Goal: Task Accomplishment & Management: Complete application form

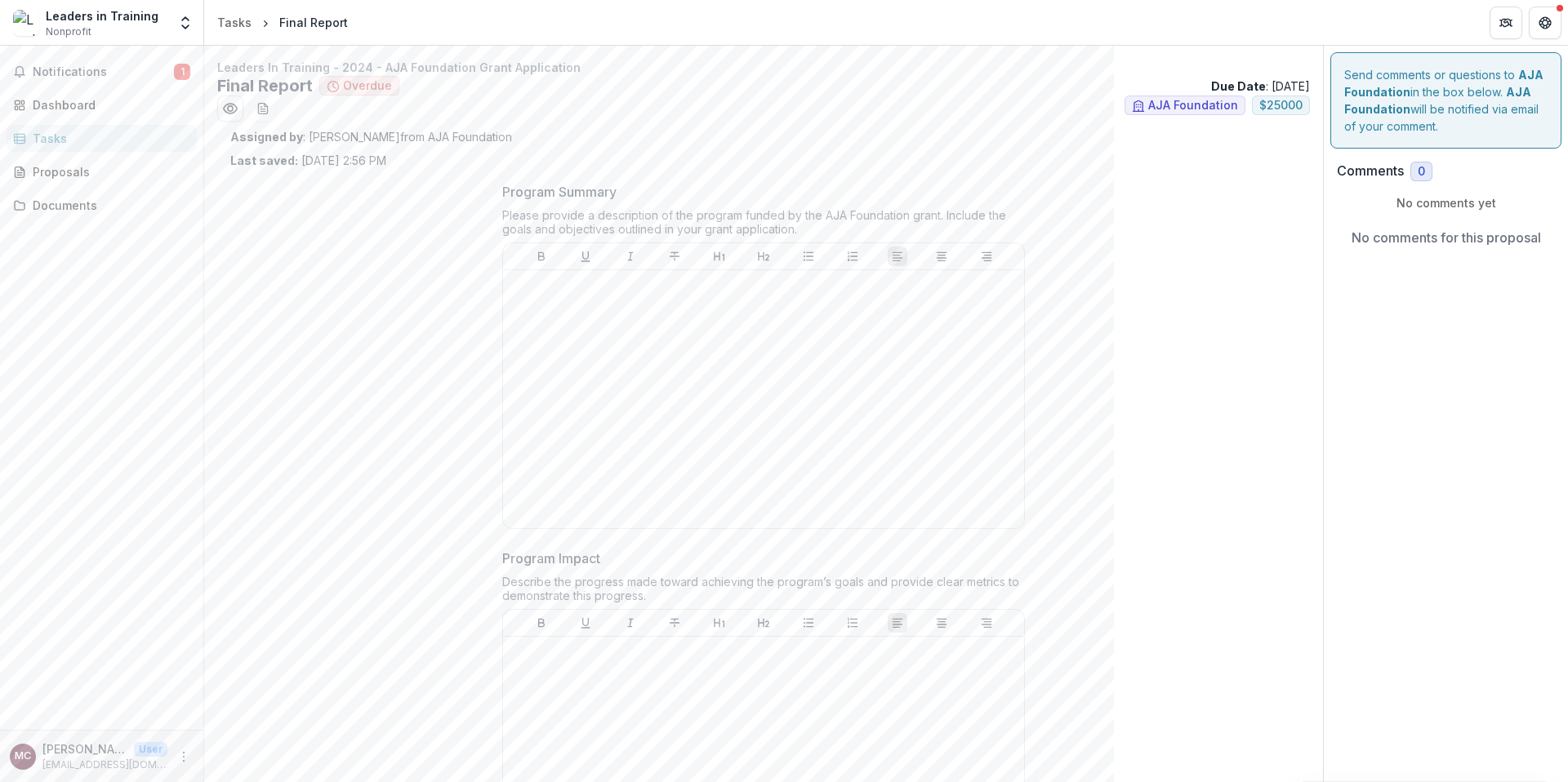
scroll to position [3066, 0]
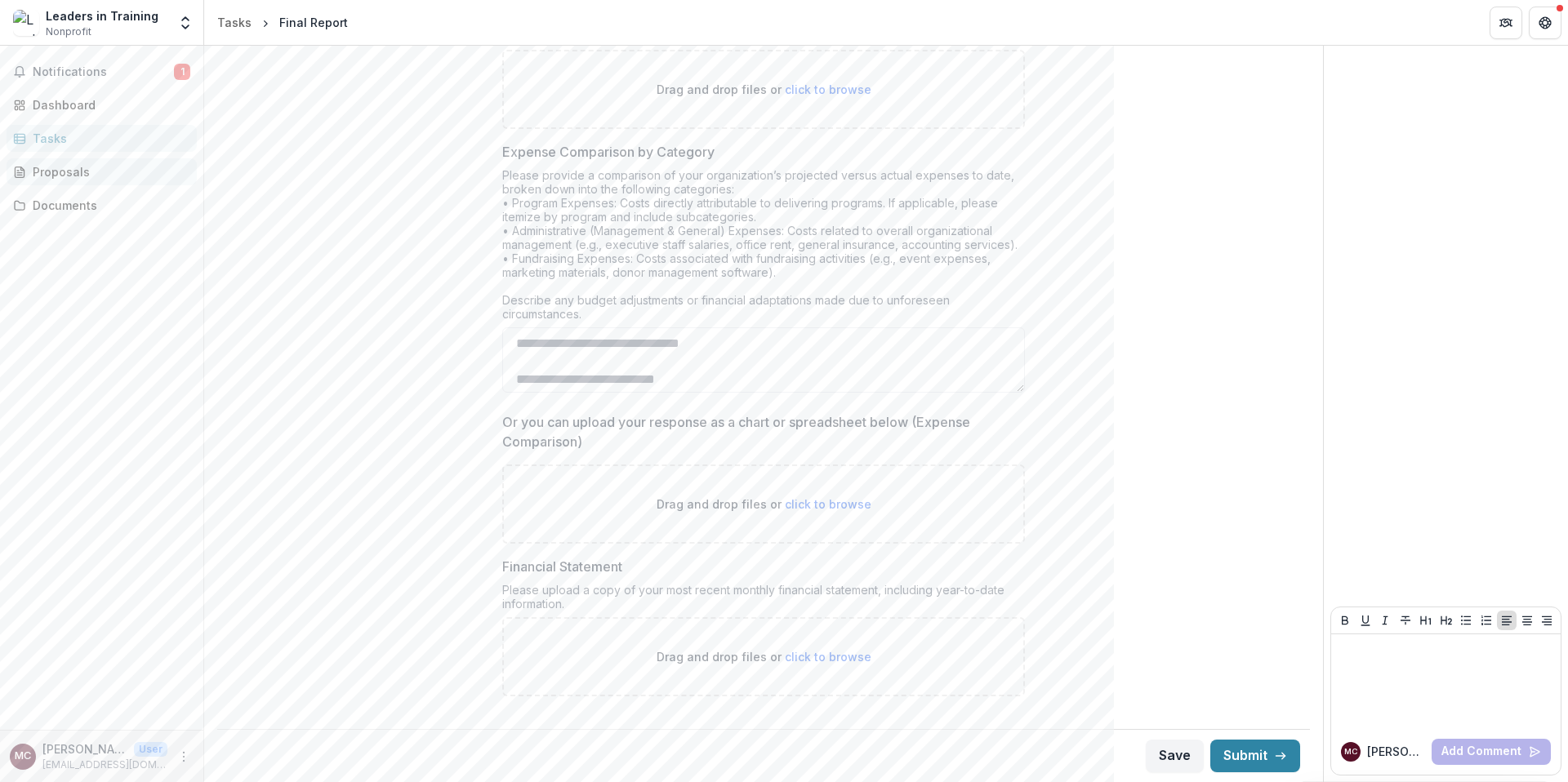
click at [130, 181] on link "Proposals" at bounding box center [101, 171] width 190 height 27
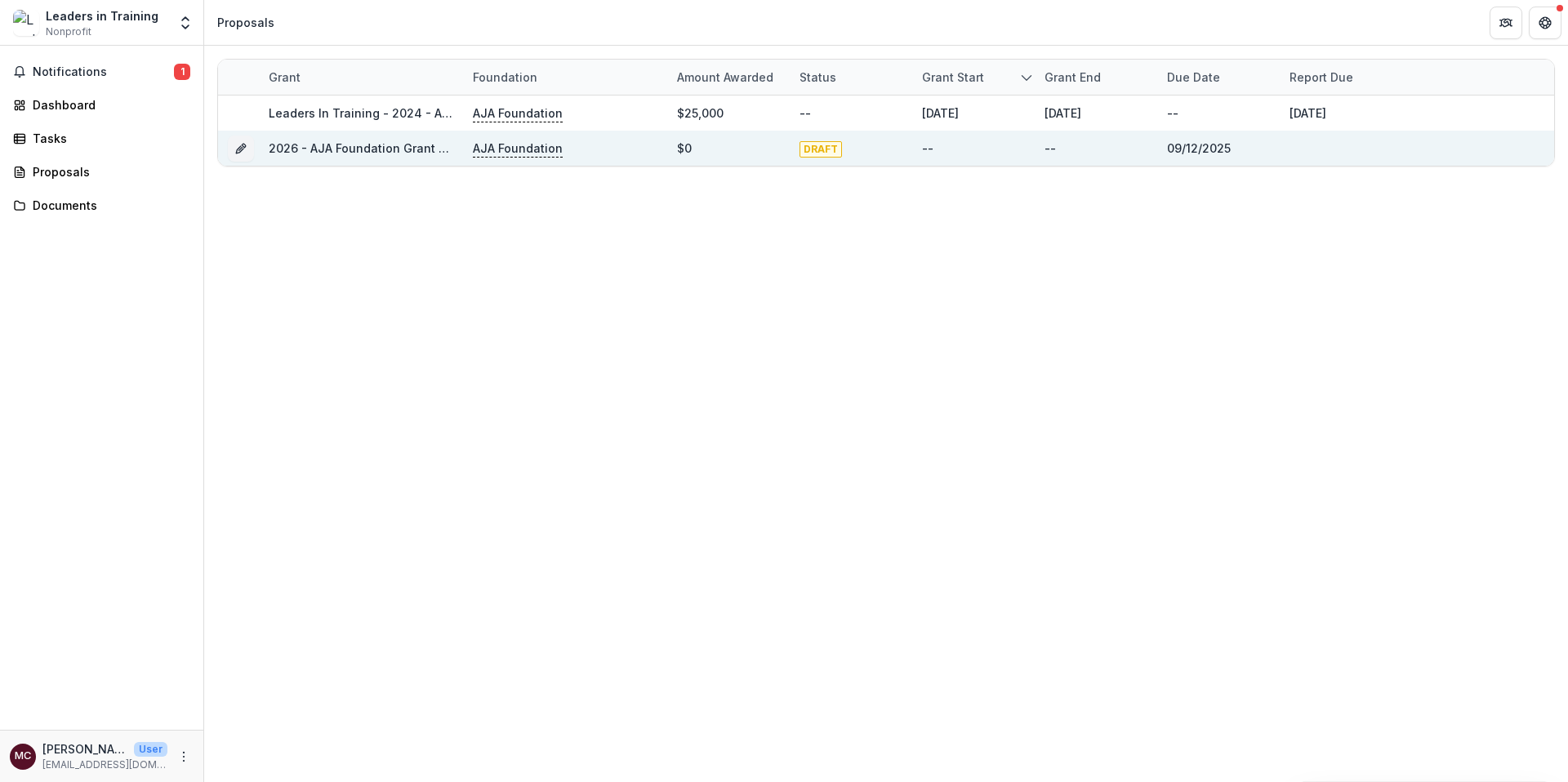
click at [388, 154] on link "2026 - AJA Foundation Grant Application" at bounding box center [386, 148] width 235 height 14
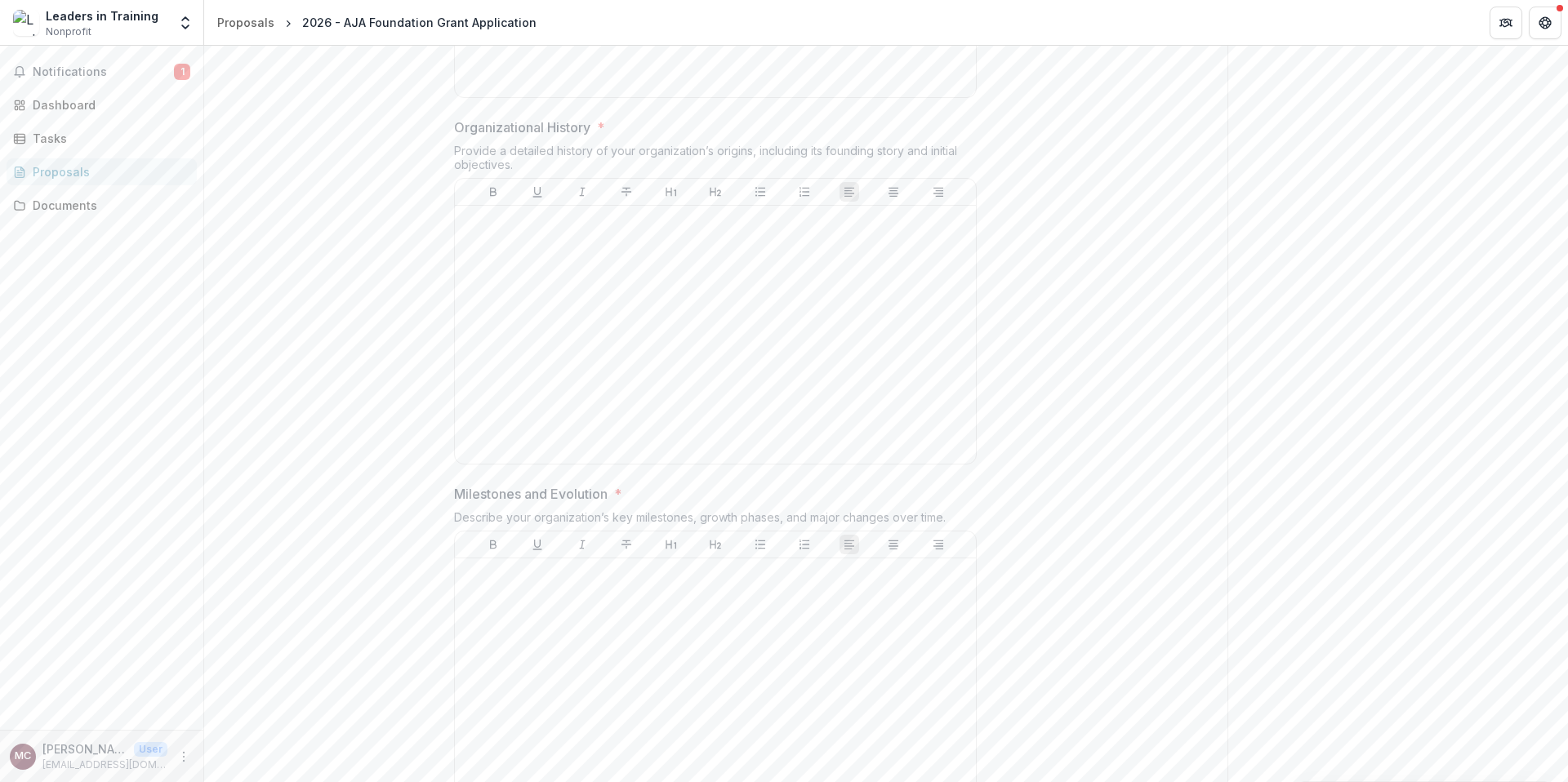
scroll to position [945, 0]
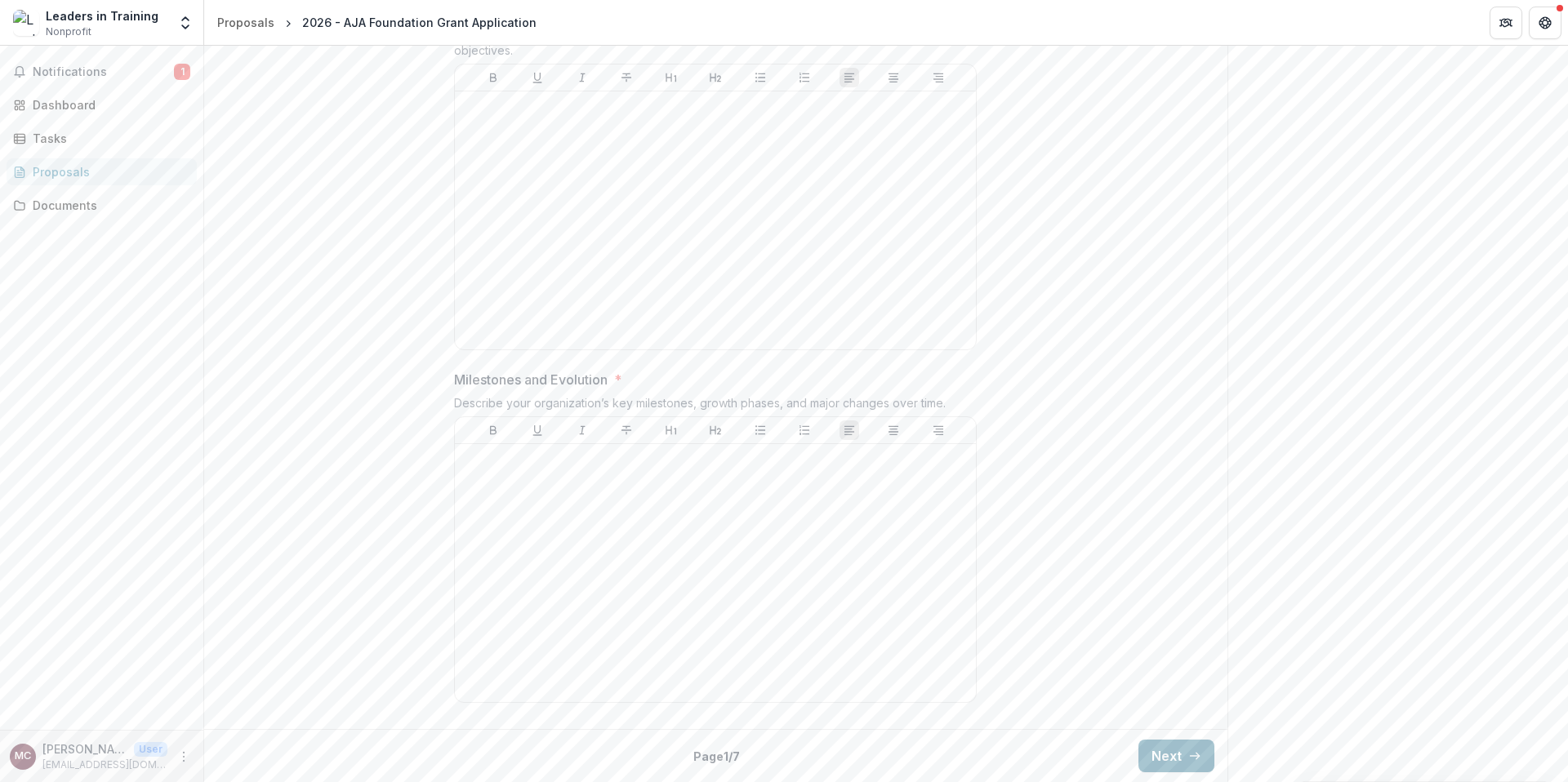
click at [1163, 762] on button "Next" at bounding box center [1175, 755] width 76 height 32
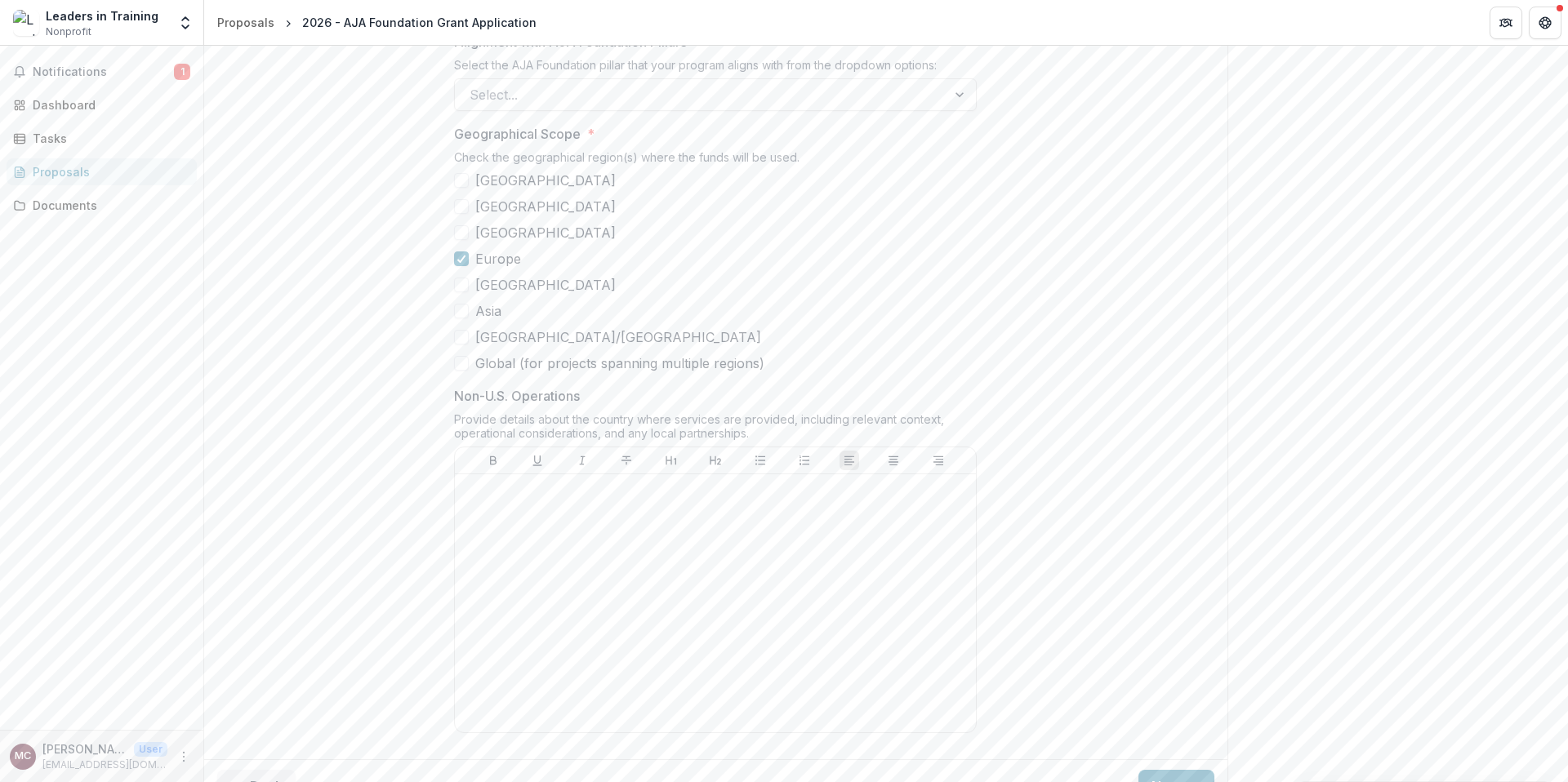
scroll to position [1079, 0]
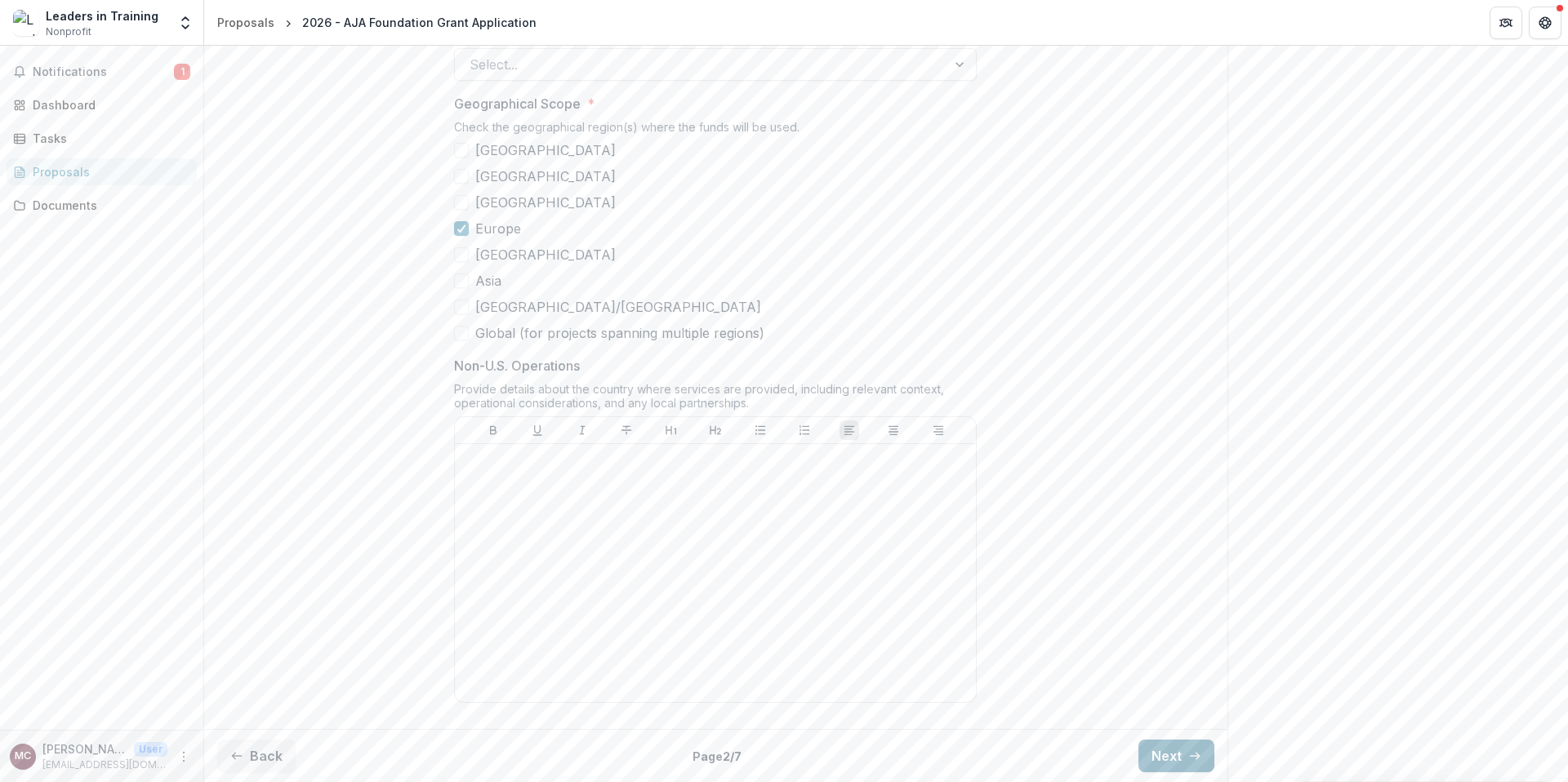
click at [1177, 745] on button "Next" at bounding box center [1175, 755] width 76 height 32
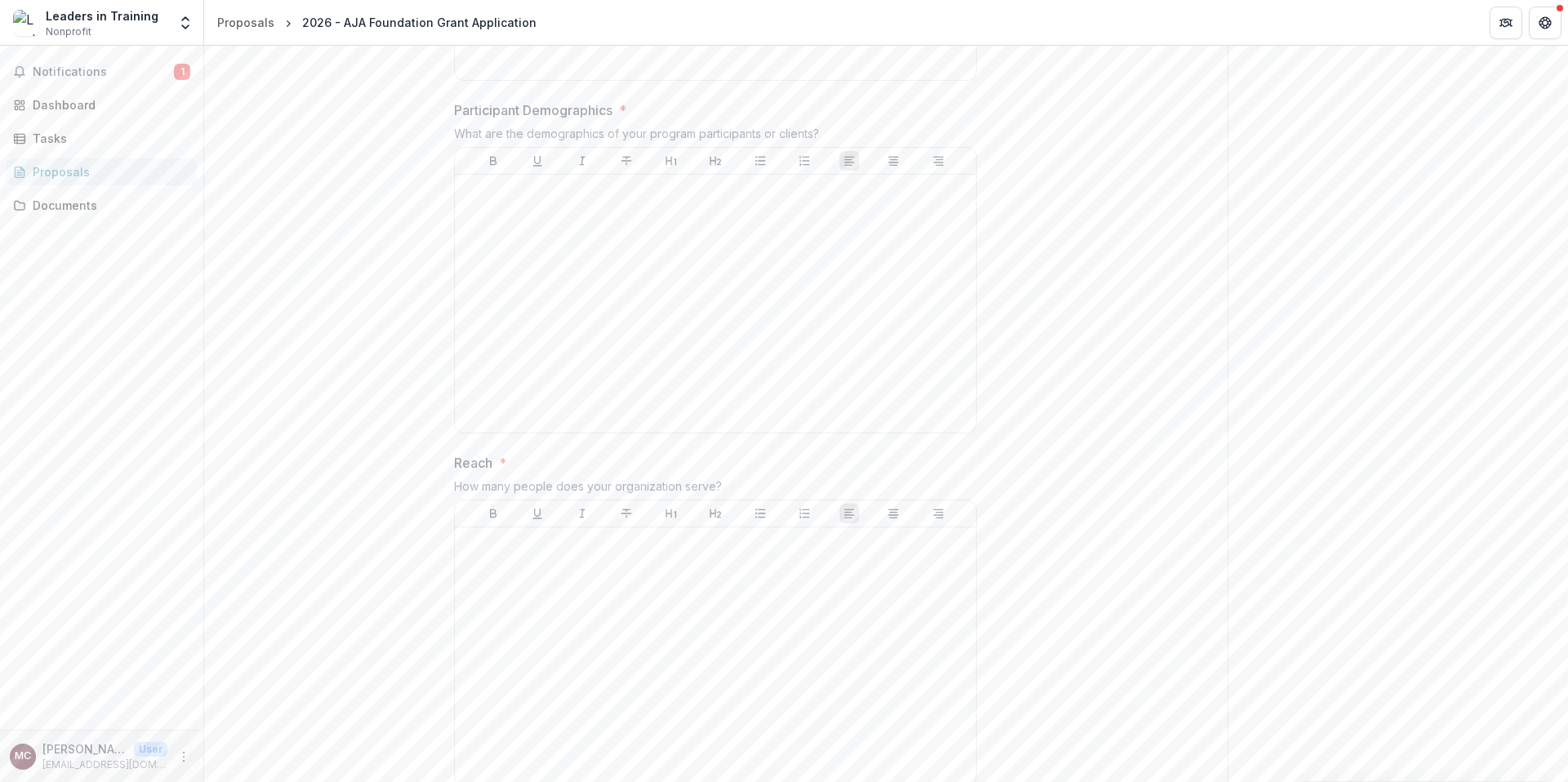
scroll to position [1174, 0]
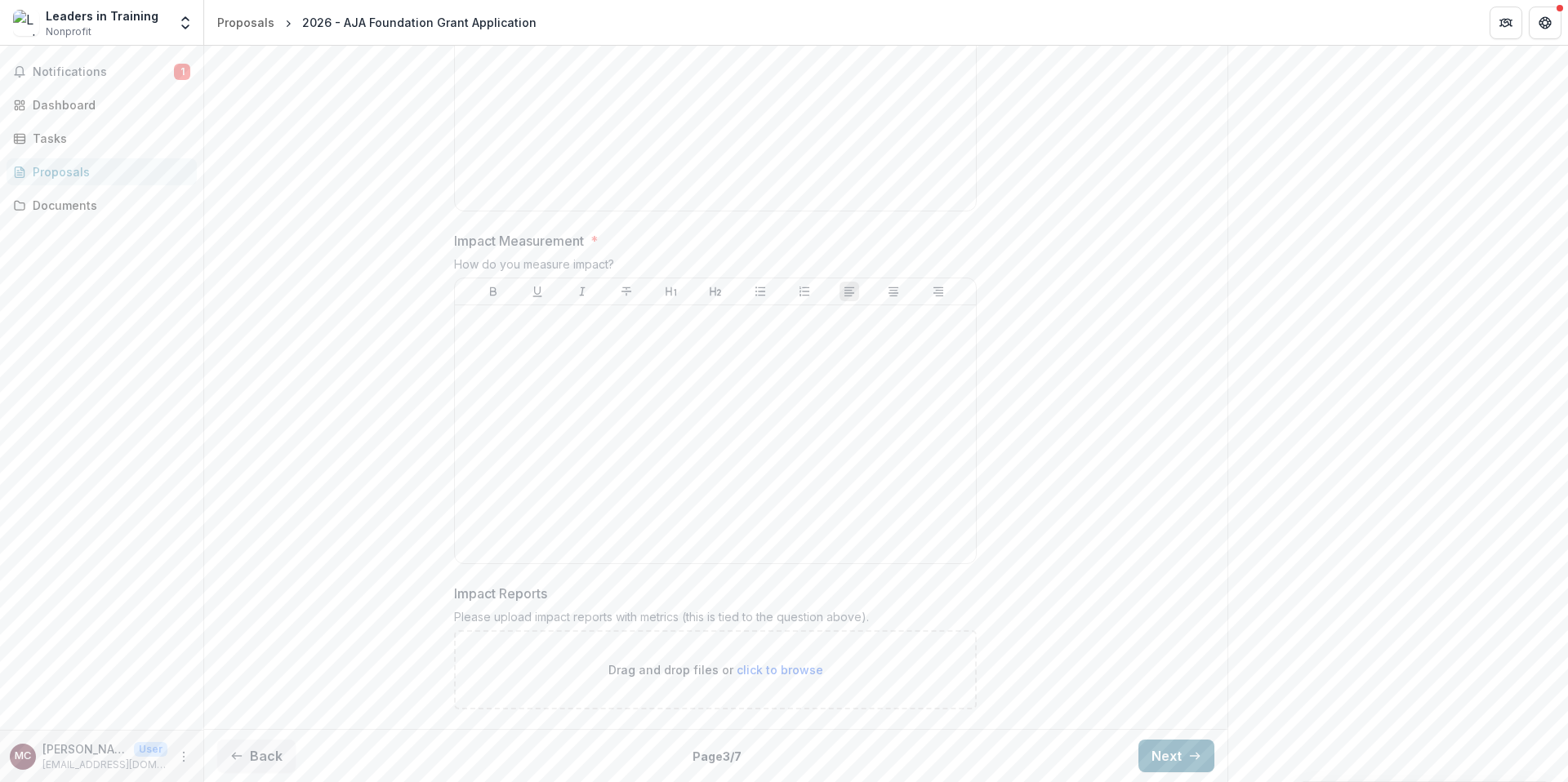
click at [1148, 754] on button "Next" at bounding box center [1175, 755] width 76 height 32
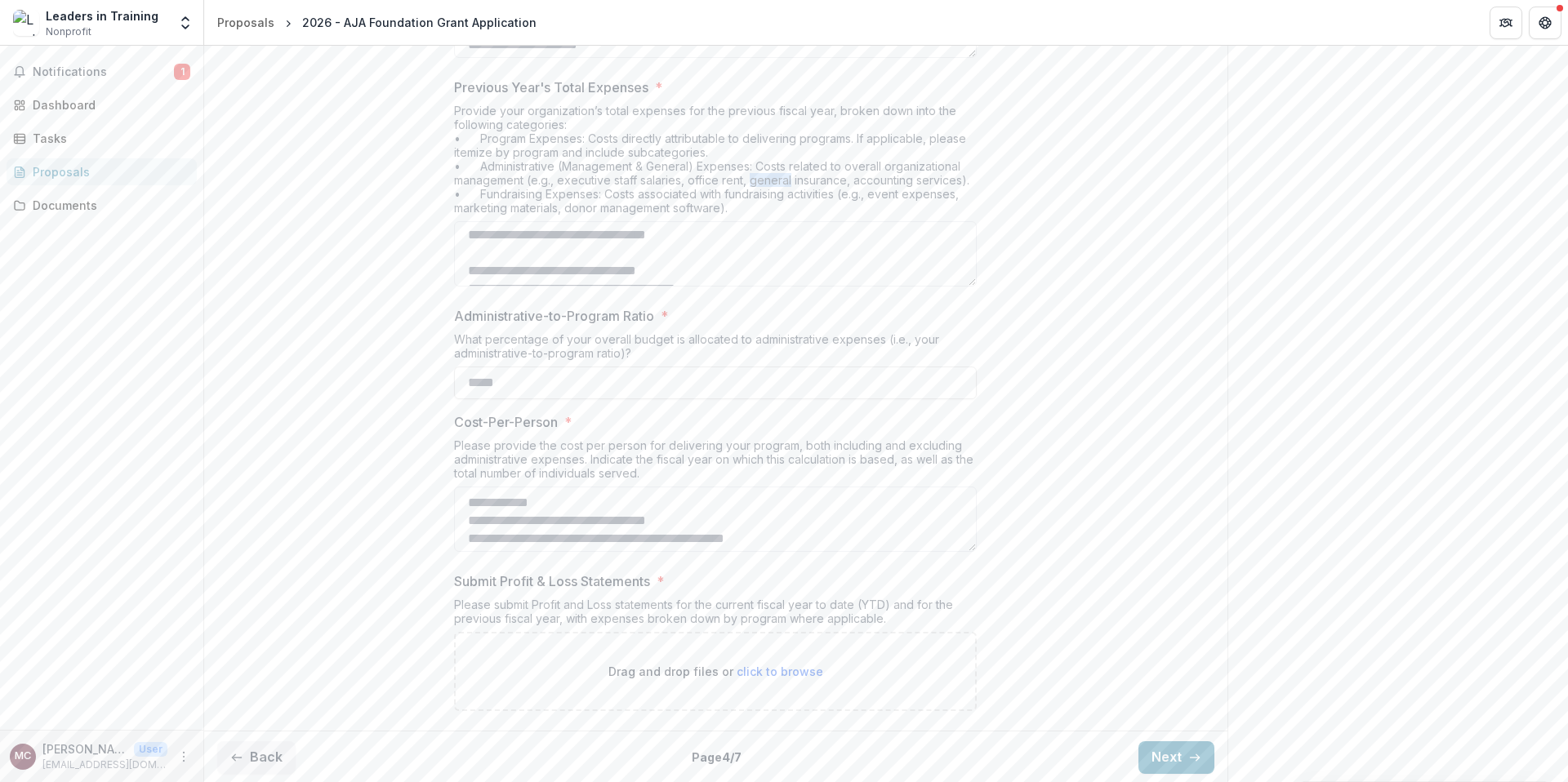
scroll to position [580, 0]
click at [1155, 741] on button "Next" at bounding box center [1175, 755] width 76 height 32
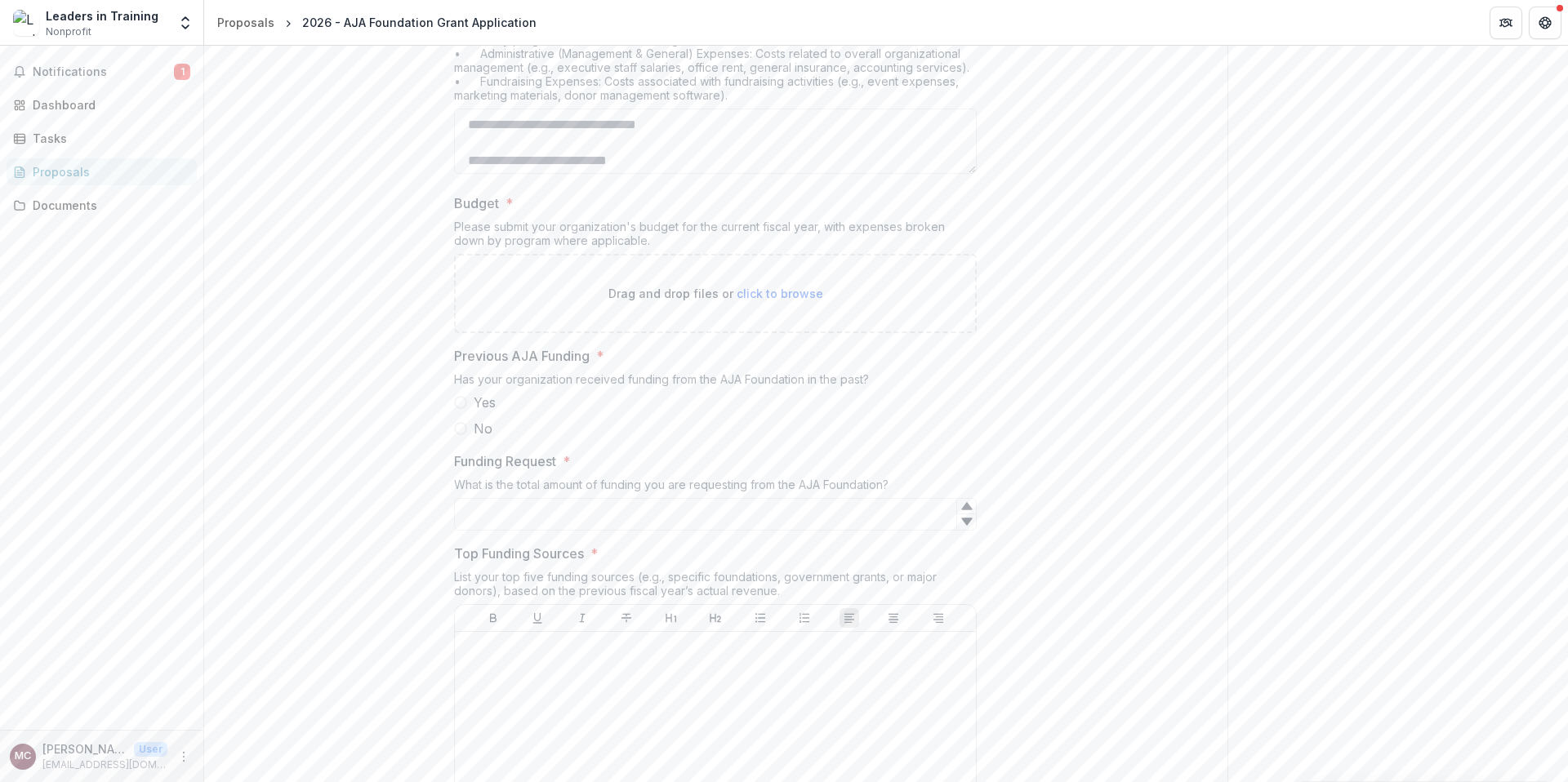
scroll to position [527, 0]
type input "*"
click at [965, 507] on icon at bounding box center [966, 505] width 11 height 7
drag, startPoint x: 454, startPoint y: 454, endPoint x: 612, endPoint y: 468, distance: 158.6
click at [612, 468] on label "Funding Request *" at bounding box center [710, 460] width 512 height 20
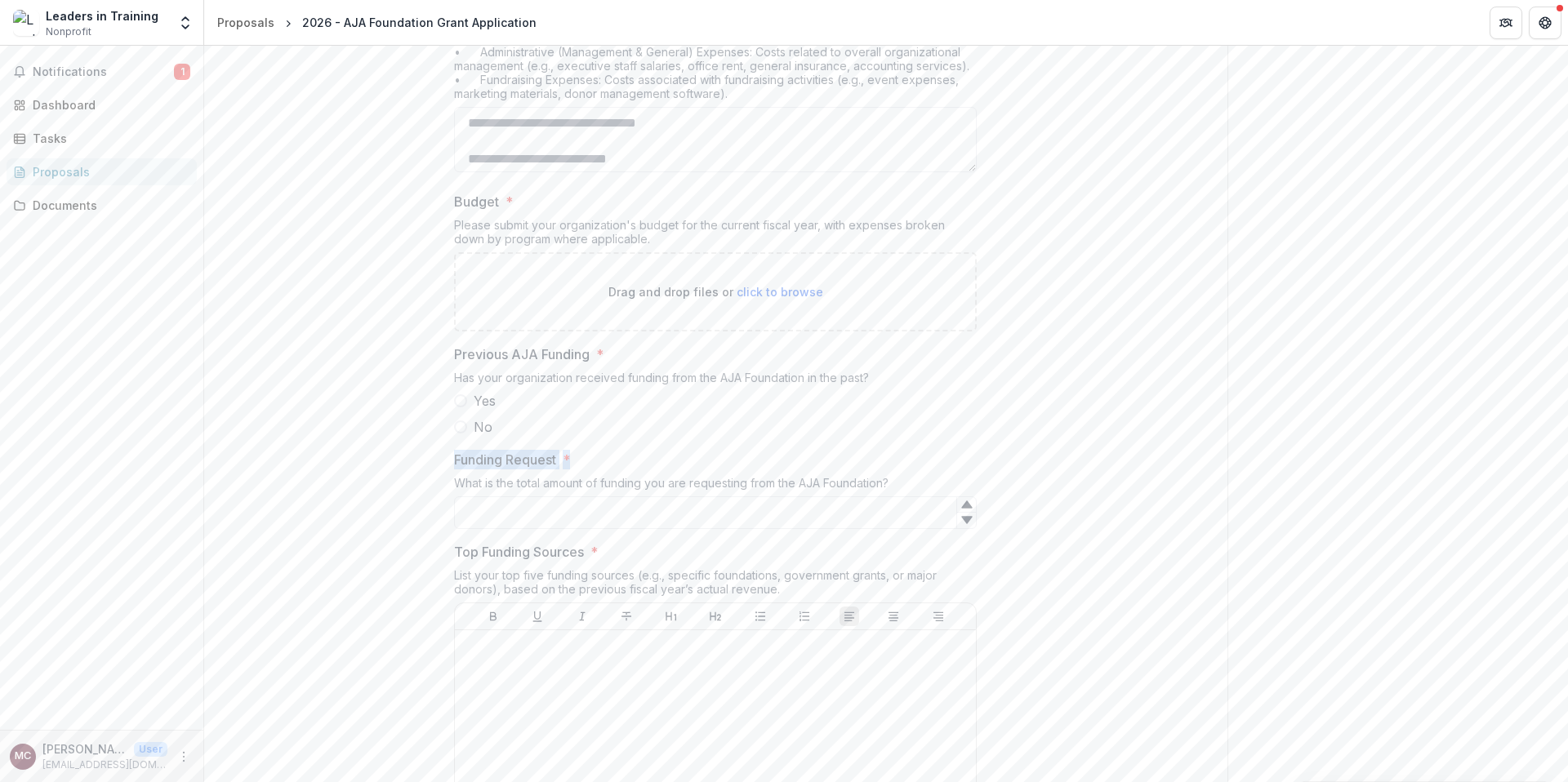
copy label "Funding Request *"
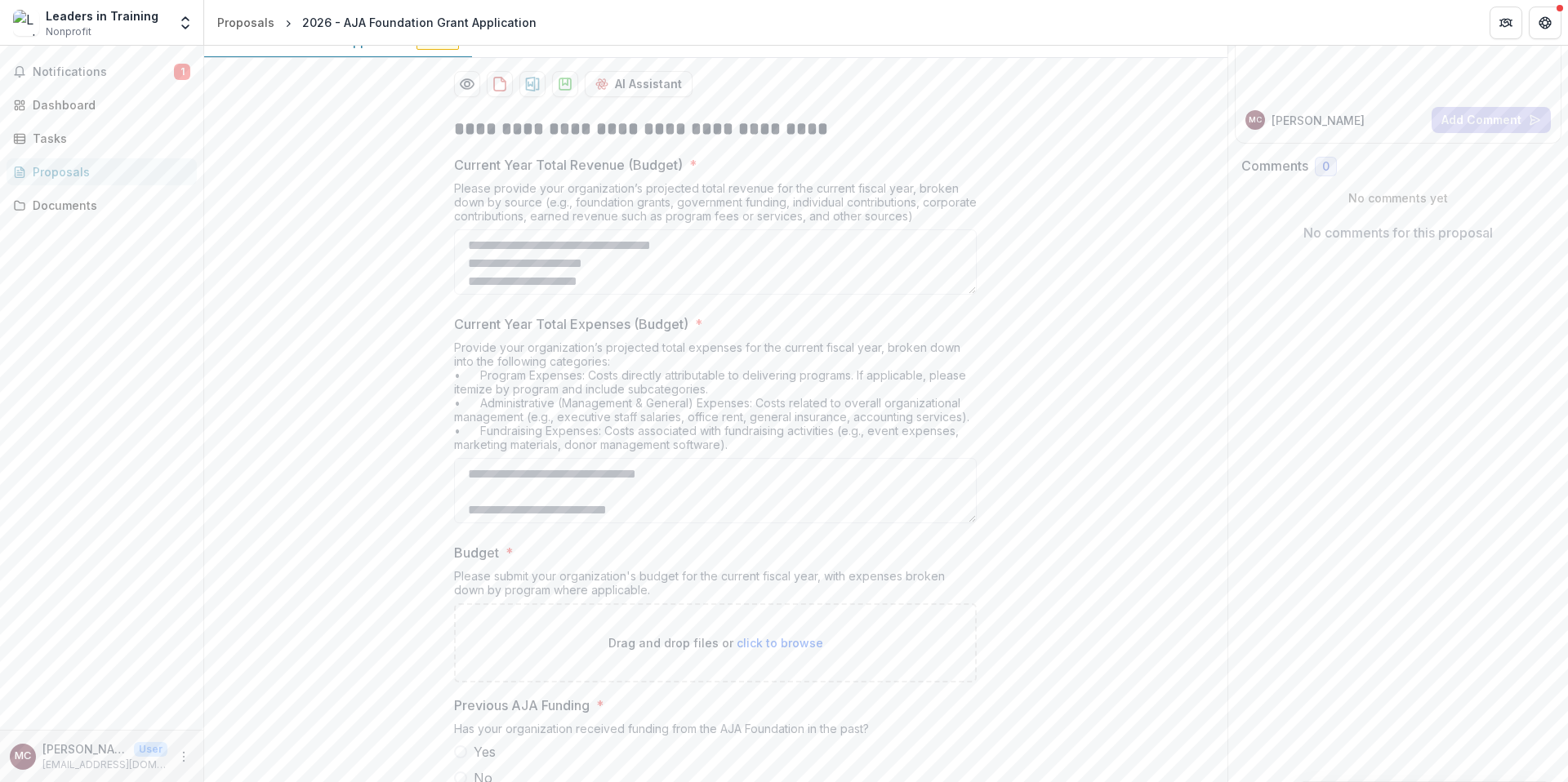
click at [94, 166] on div "Proposals" at bounding box center [108, 171] width 151 height 17
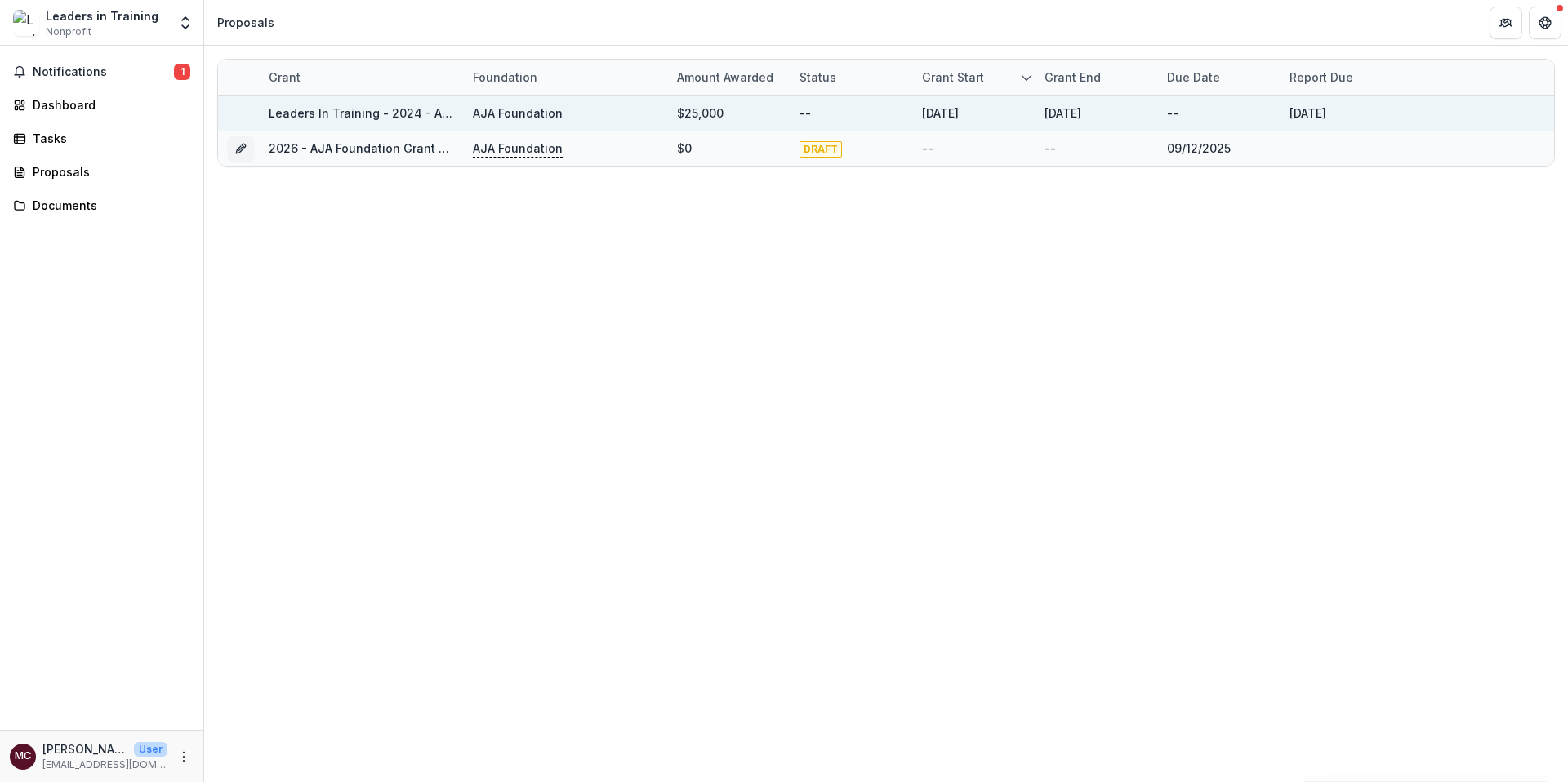
click at [586, 122] on div "AJA Foundation" at bounding box center [565, 113] width 185 height 35
click at [555, 107] on p "AJA Foundation" at bounding box center [517, 114] width 90 height 18
click at [418, 116] on link "Leaders In Training - 2024 - AJA Foundation Grant Application" at bounding box center [448, 113] width 359 height 14
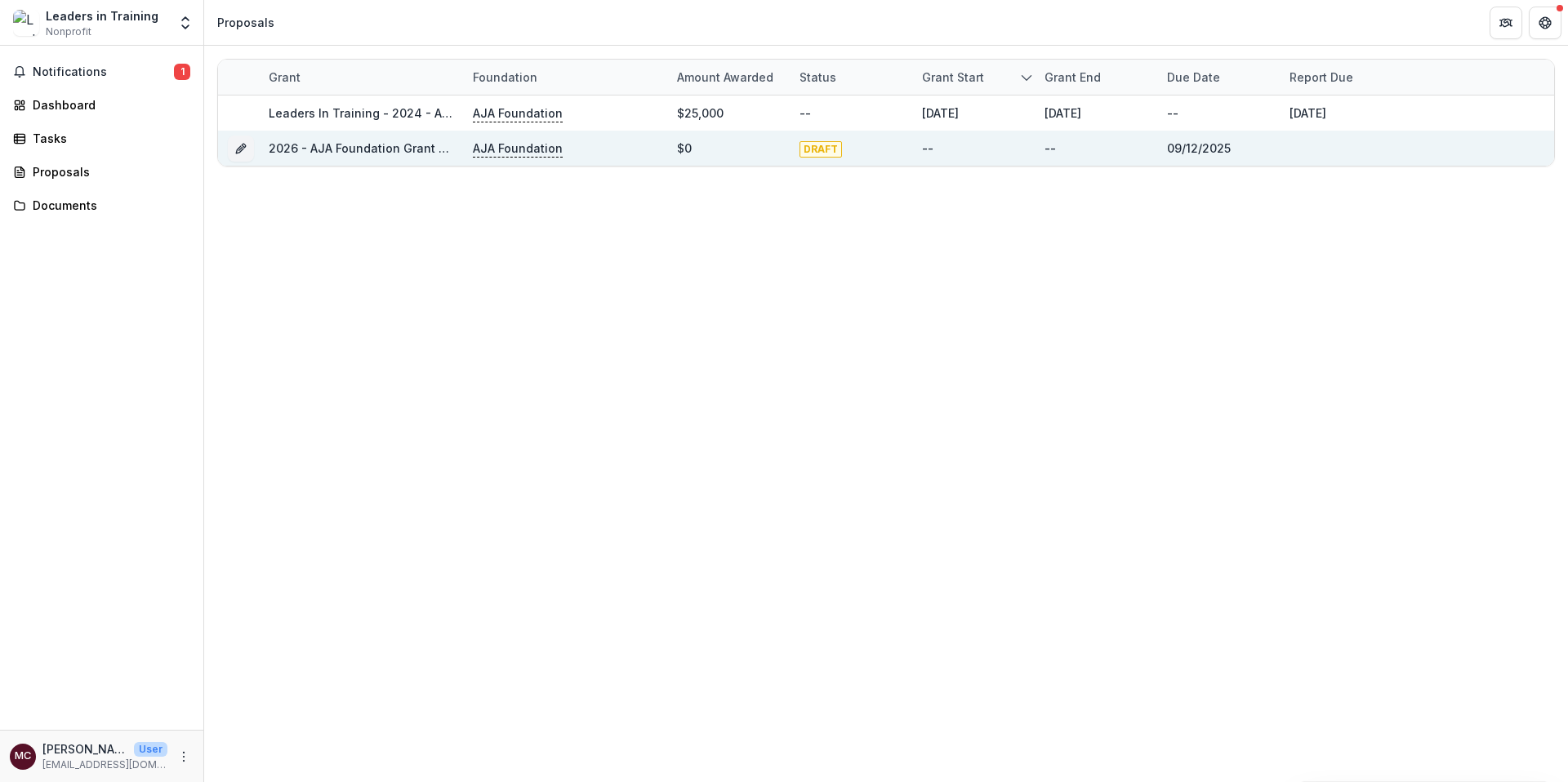
click at [382, 144] on link "2026 - AJA Foundation Grant Application" at bounding box center [386, 148] width 235 height 14
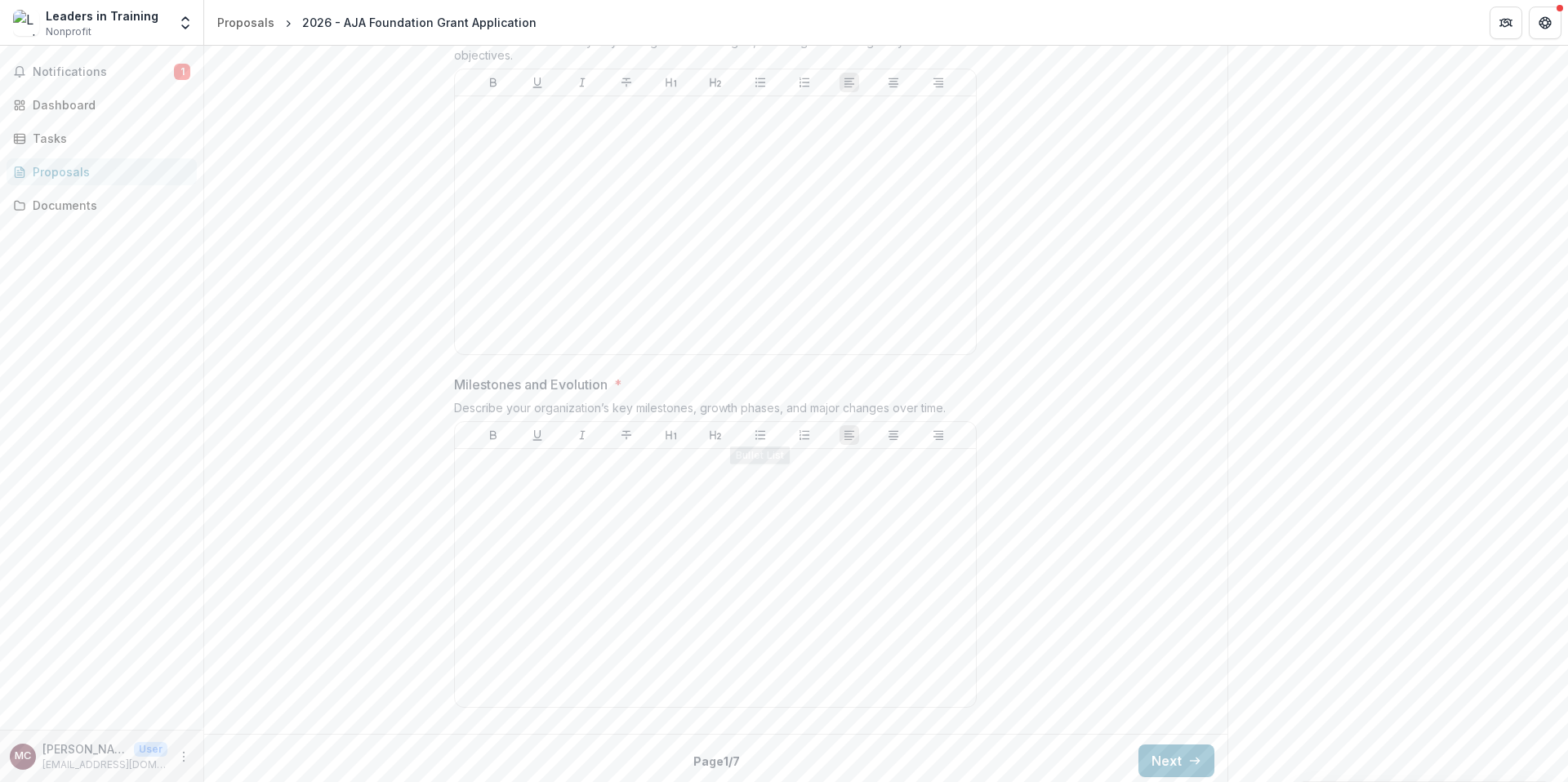
scroll to position [945, 0]
click at [1192, 770] on button "Next" at bounding box center [1175, 755] width 76 height 32
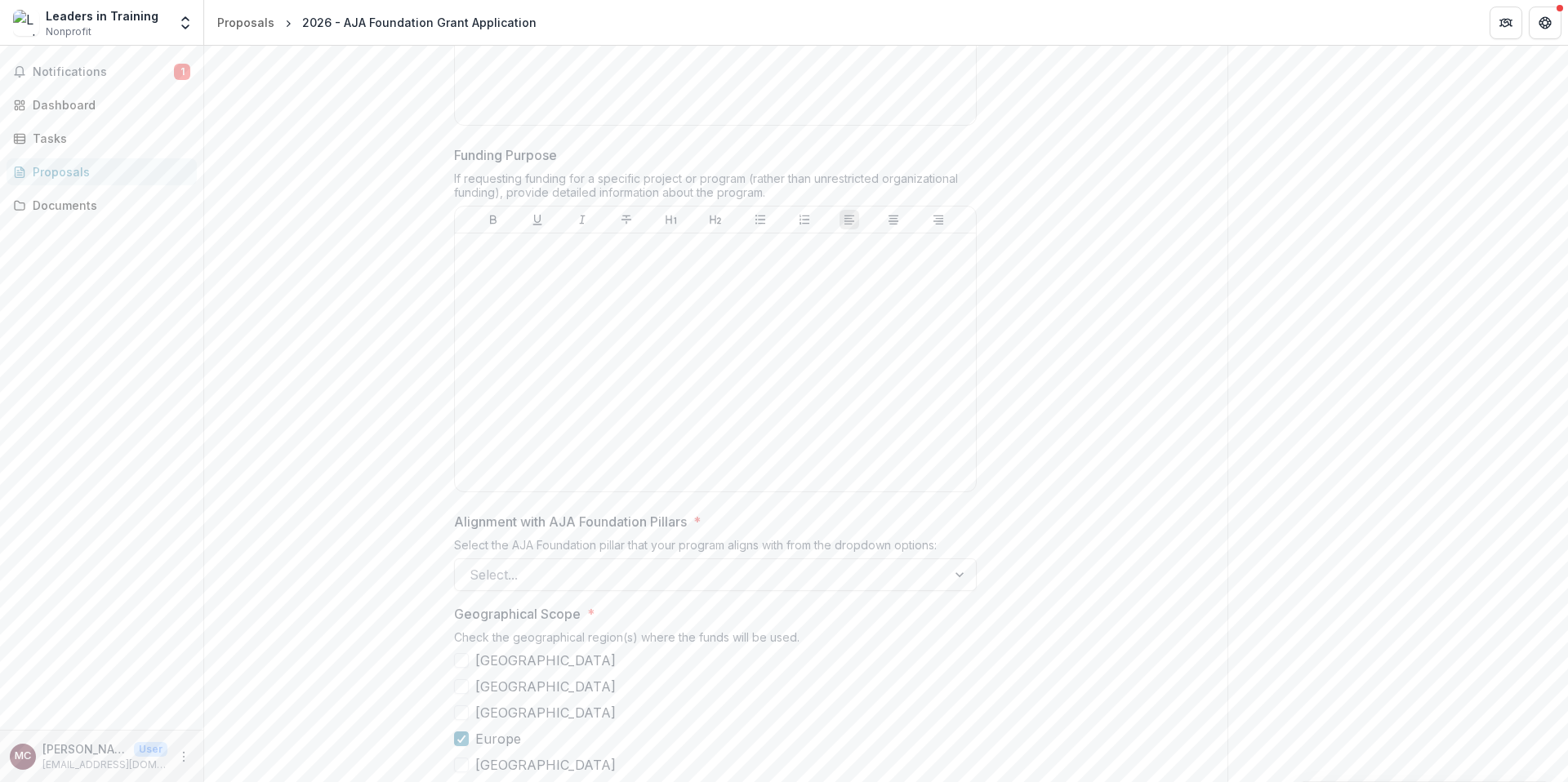
scroll to position [834, 0]
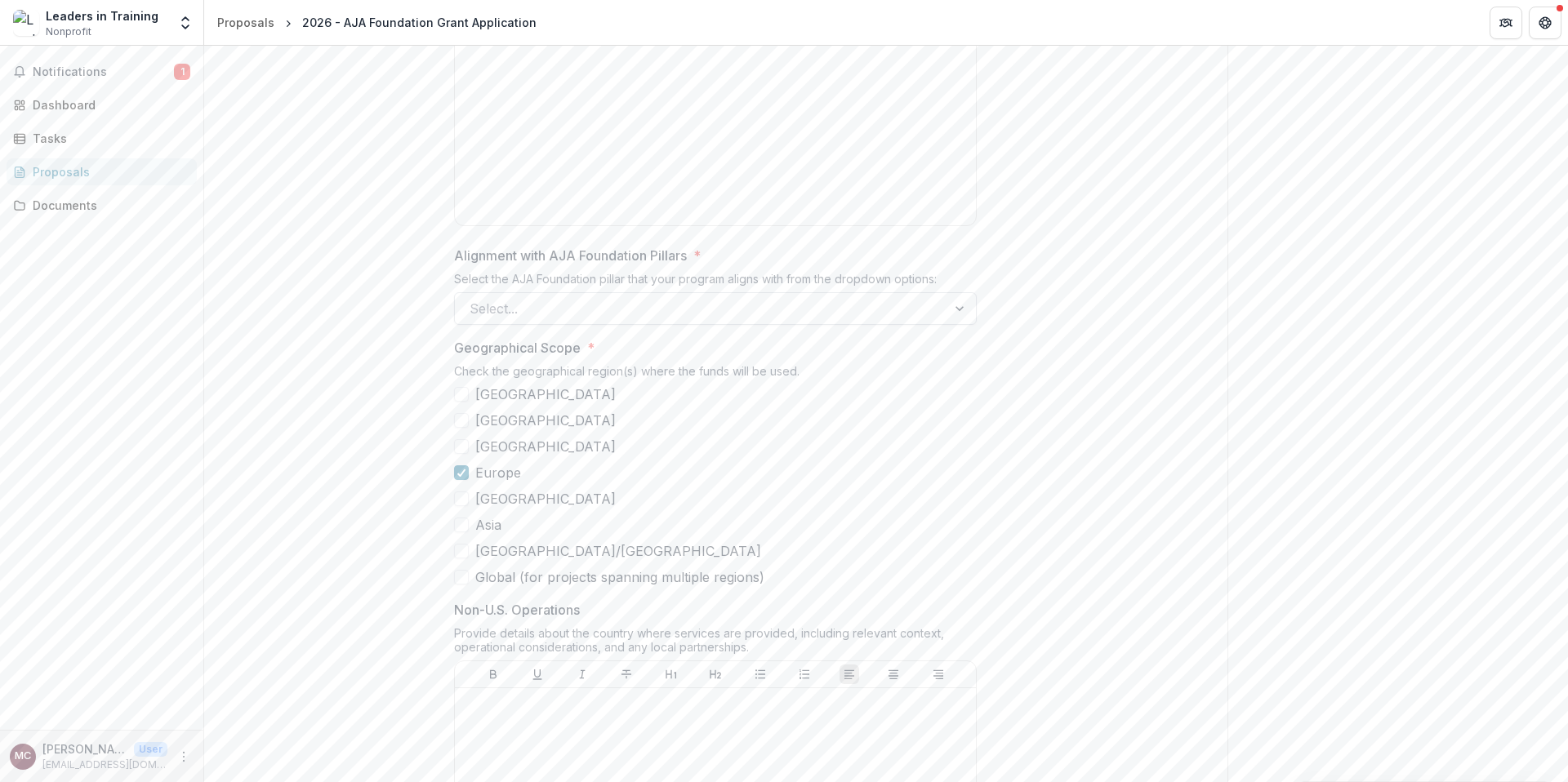
click at [900, 313] on div at bounding box center [700, 308] width 462 height 22
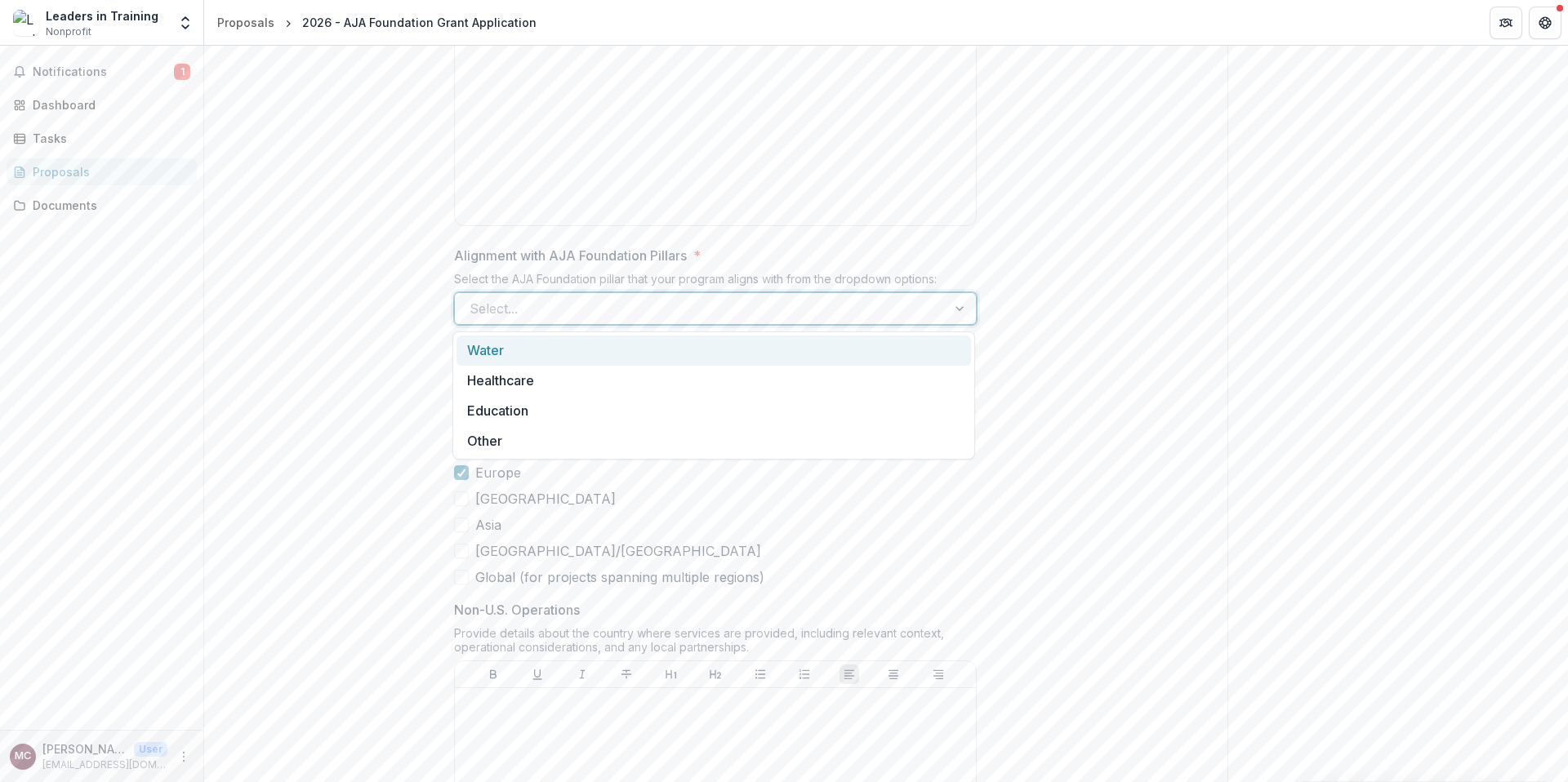
click at [1053, 322] on div "**********" at bounding box center [715, 206] width 1023 height 1522
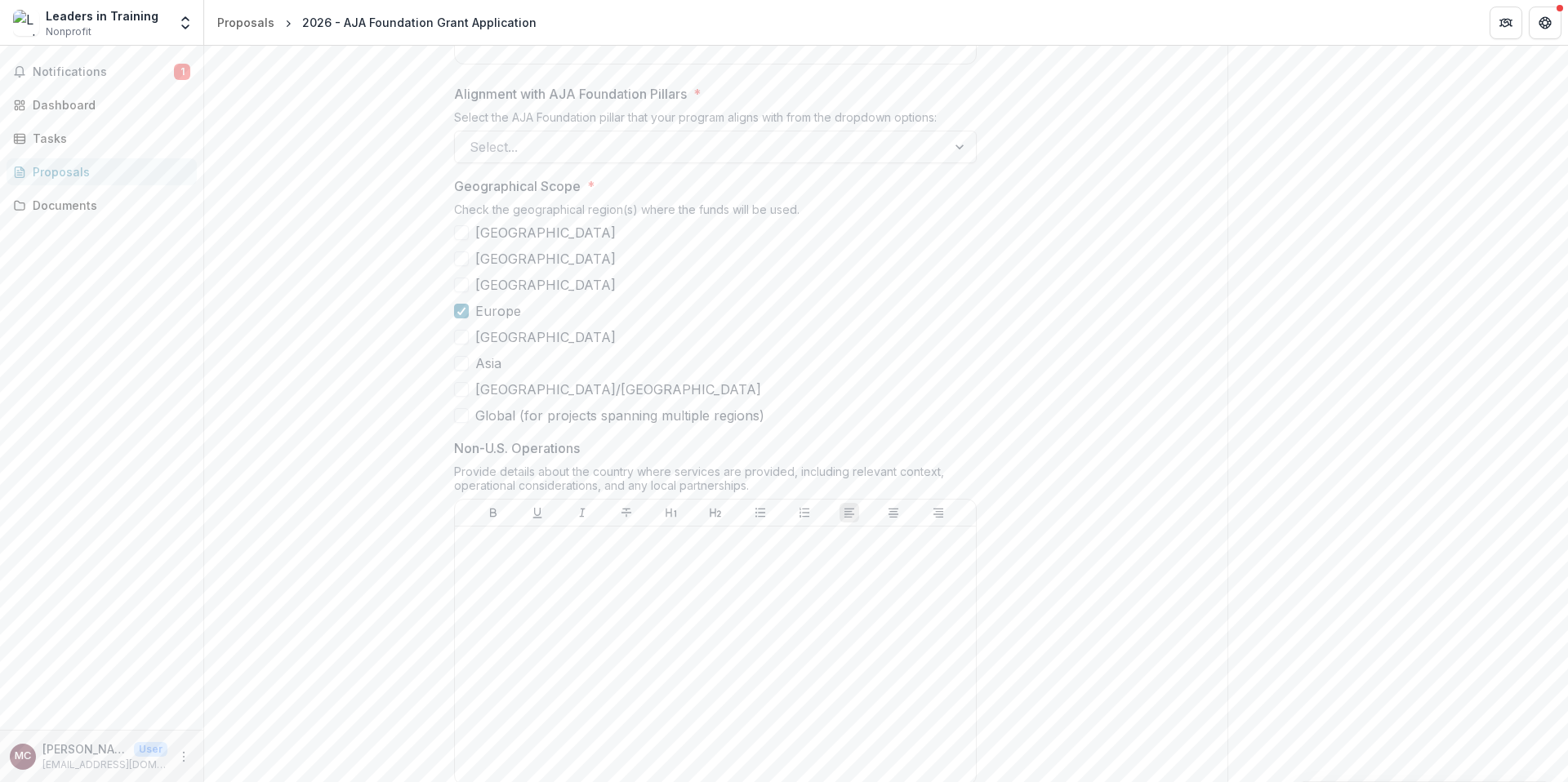
scroll to position [1079, 0]
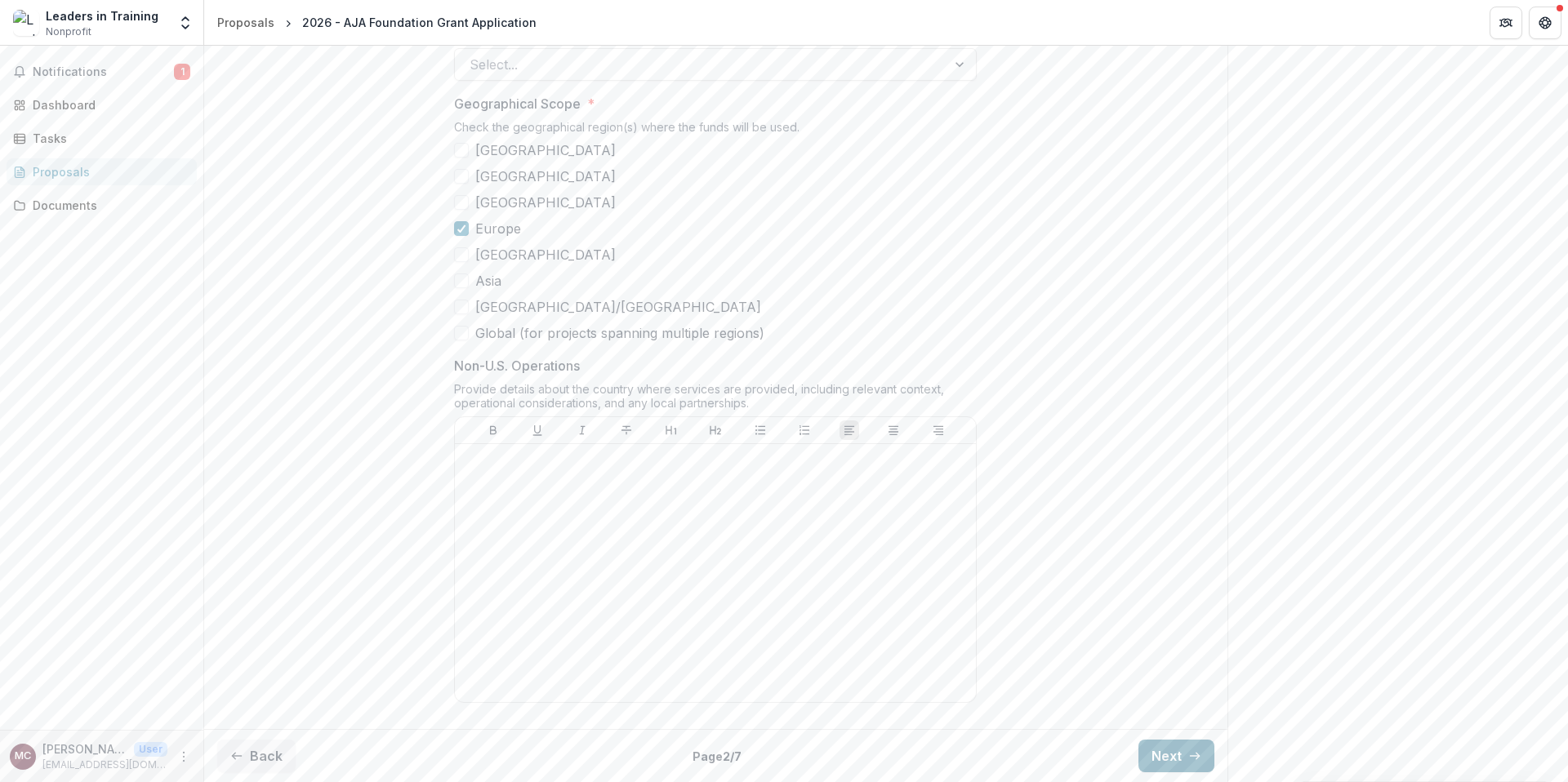
click at [1151, 753] on button "Next" at bounding box center [1175, 755] width 76 height 32
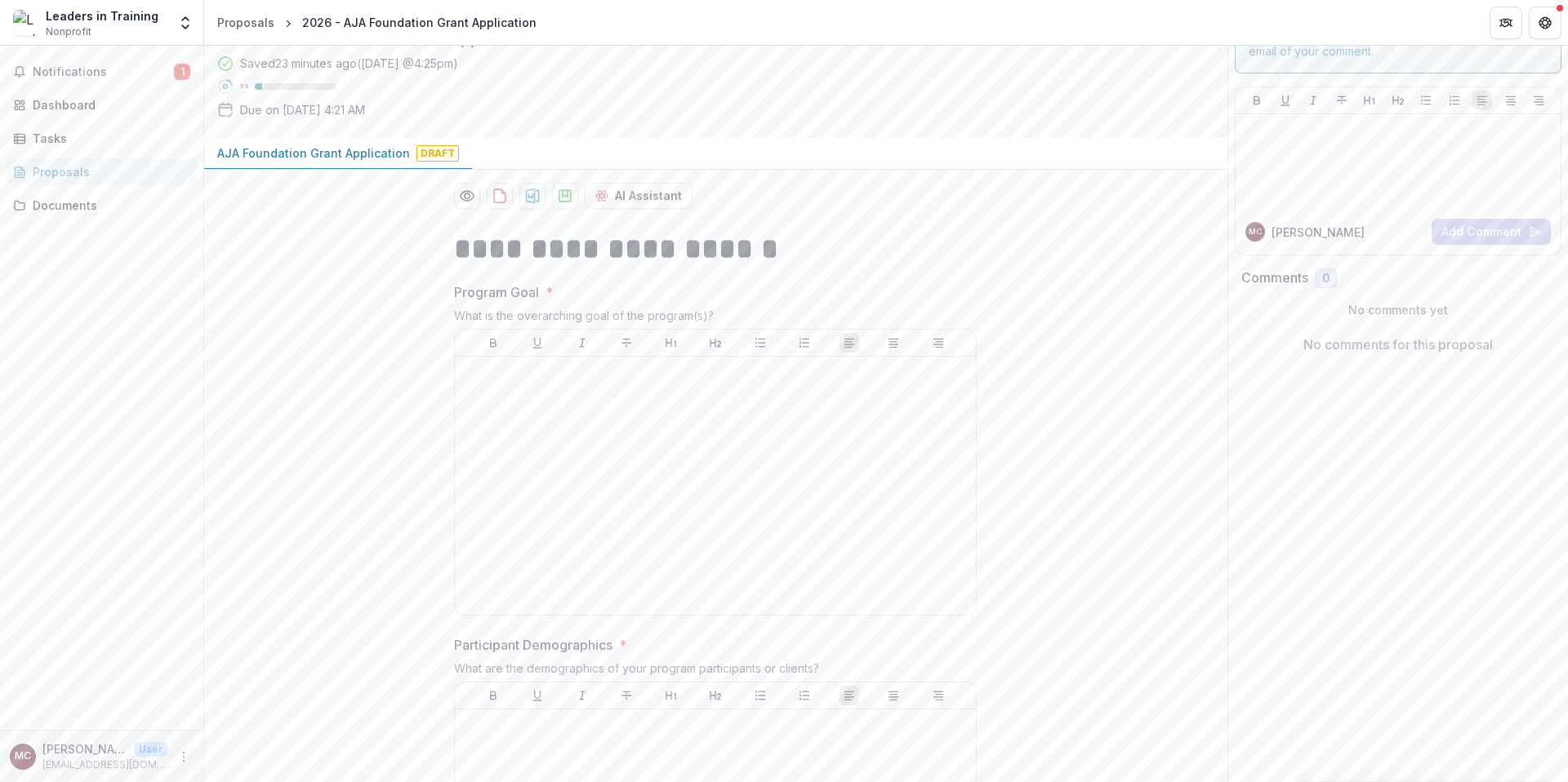
scroll to position [0, 0]
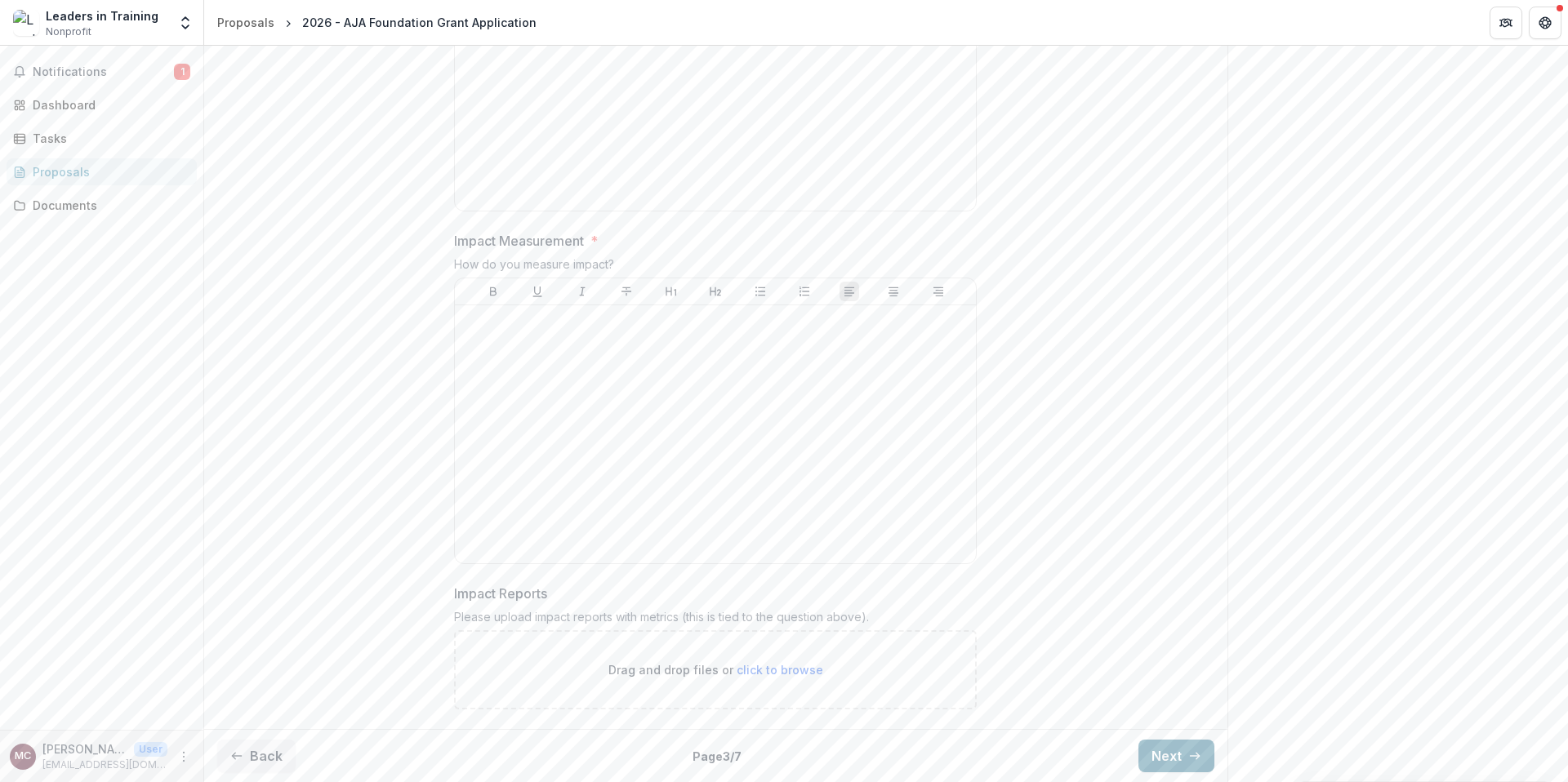
click at [1161, 742] on button "Next" at bounding box center [1175, 755] width 76 height 32
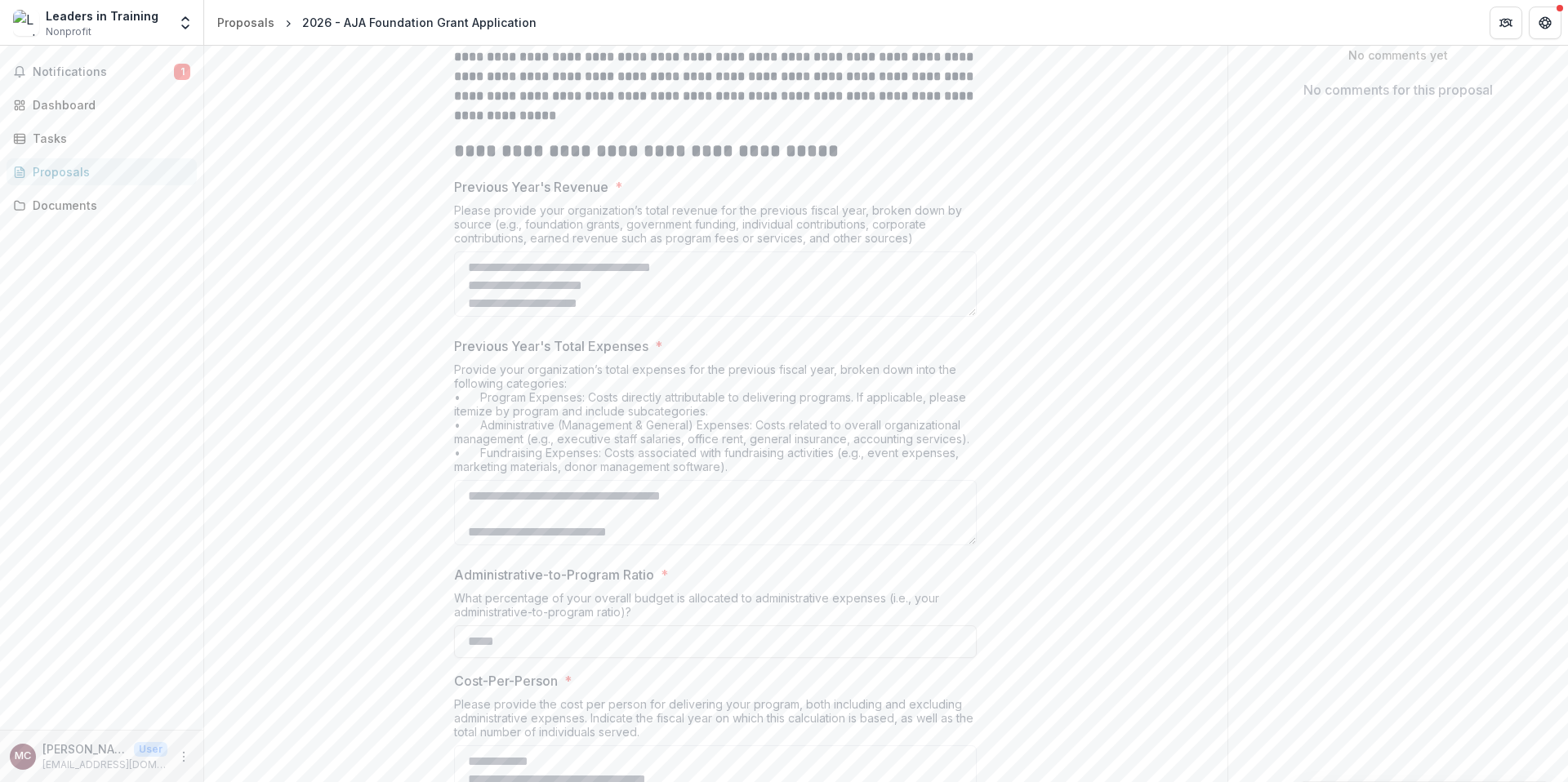
scroll to position [549, 0]
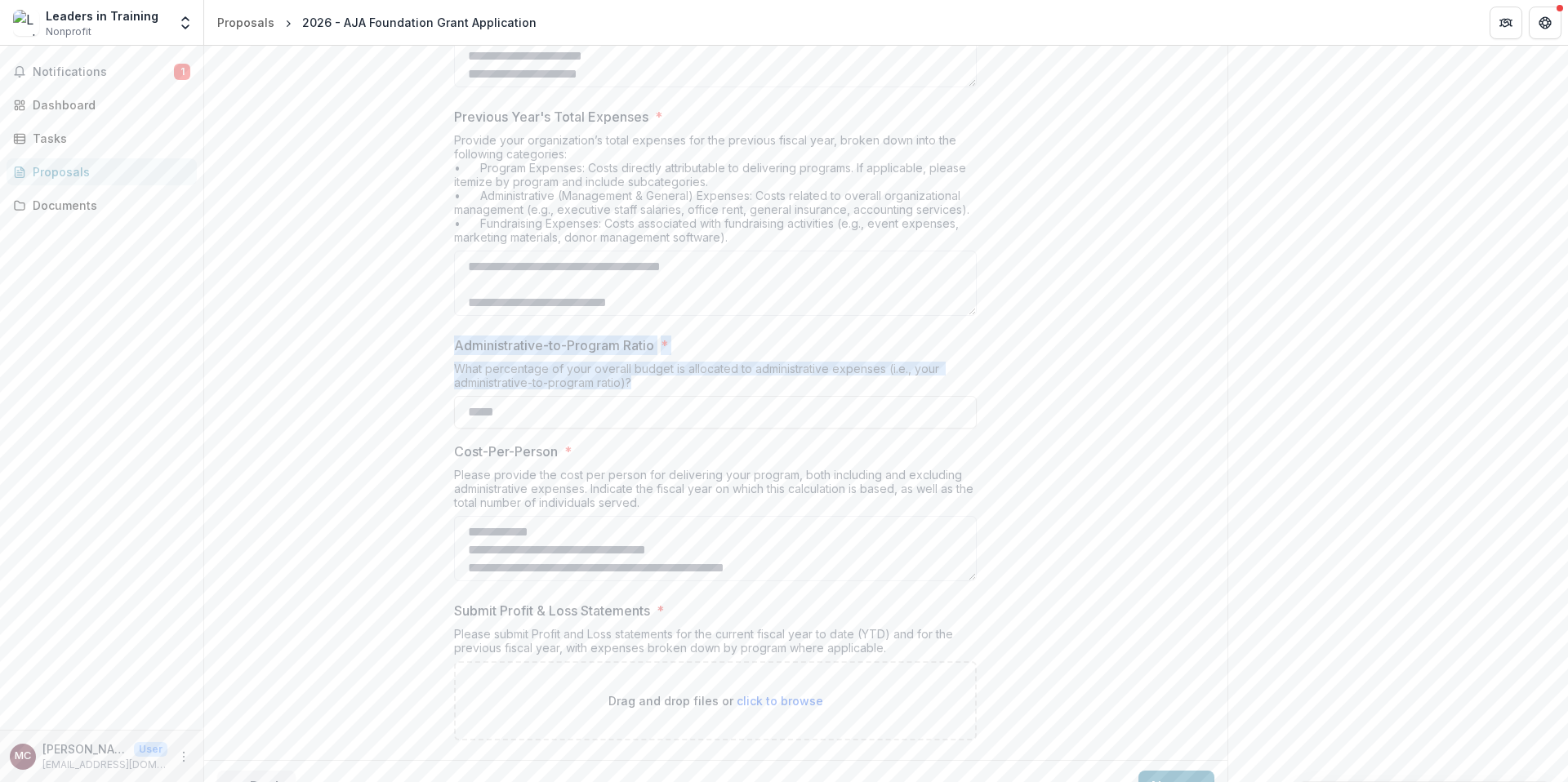
drag, startPoint x: 455, startPoint y: 342, endPoint x: 649, endPoint y: 393, distance: 200.6
click at [649, 393] on div "Administrative-to-Program Ratio * What percentage of your overall budget is all…" at bounding box center [715, 382] width 522 height 93
copy div "Administrative-to-Program Ratio * What percentage of your overall budget is all…"
click at [744, 325] on div "**********" at bounding box center [715, 242] width 522 height 1022
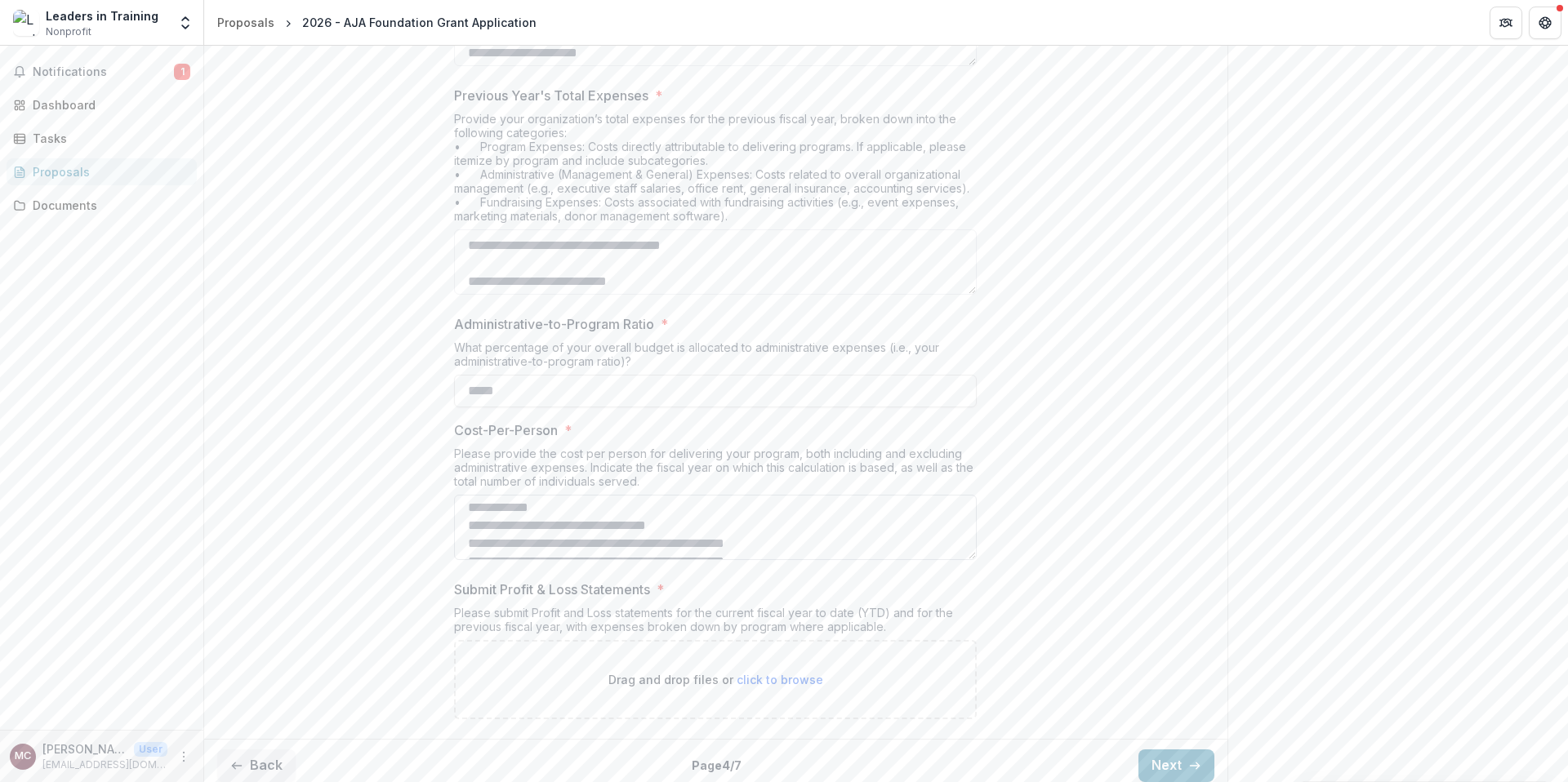
scroll to position [0, 0]
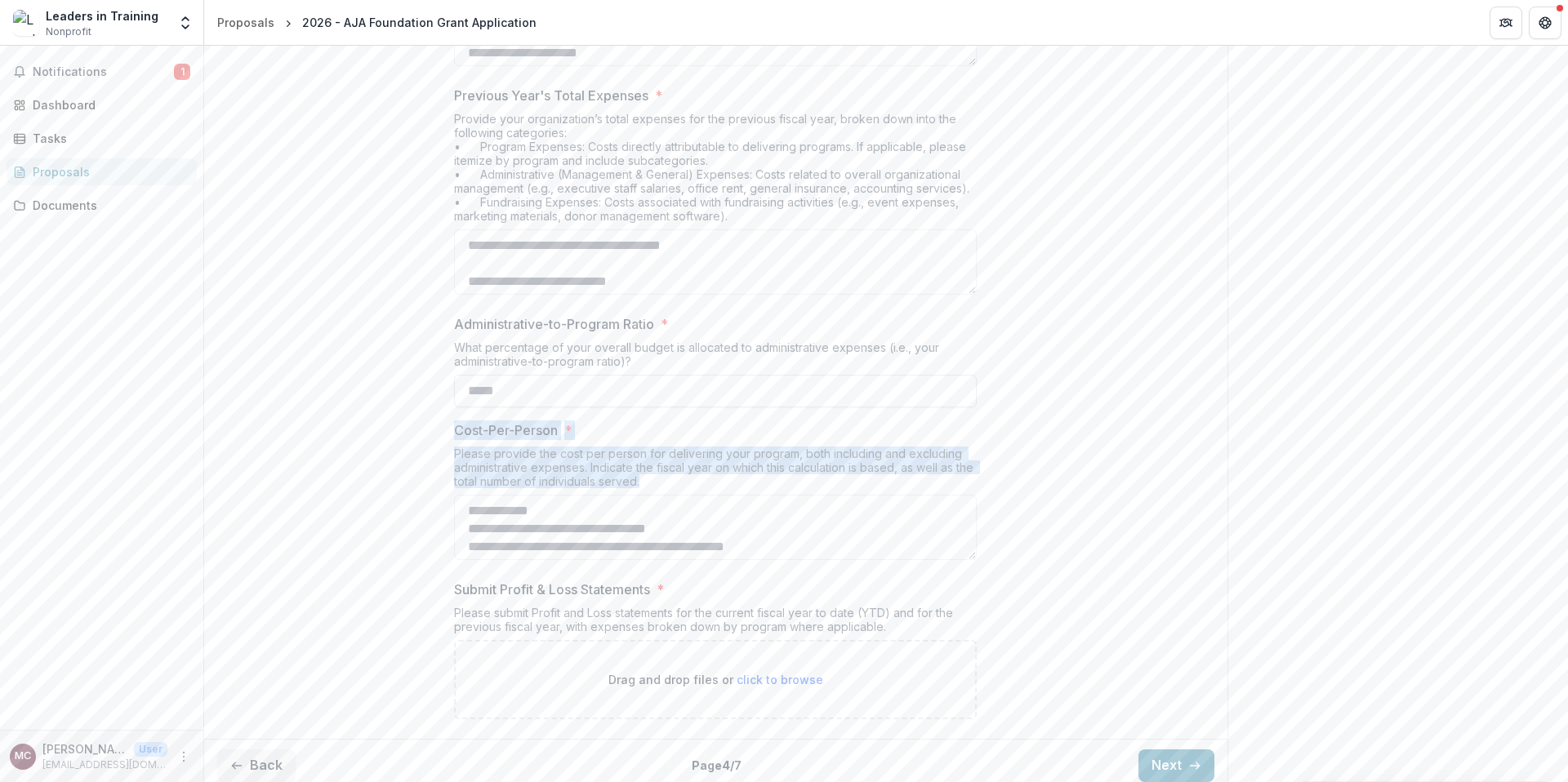
drag, startPoint x: 453, startPoint y: 428, endPoint x: 670, endPoint y: 468, distance: 220.7
click at [720, 479] on div "Cost-Per-Person * Please provide the cost per person for delivering your progra…" at bounding box center [715, 494] width 522 height 146
copy div "Cost-Per-Person * Please provide the cost per person for delivering your progra…"
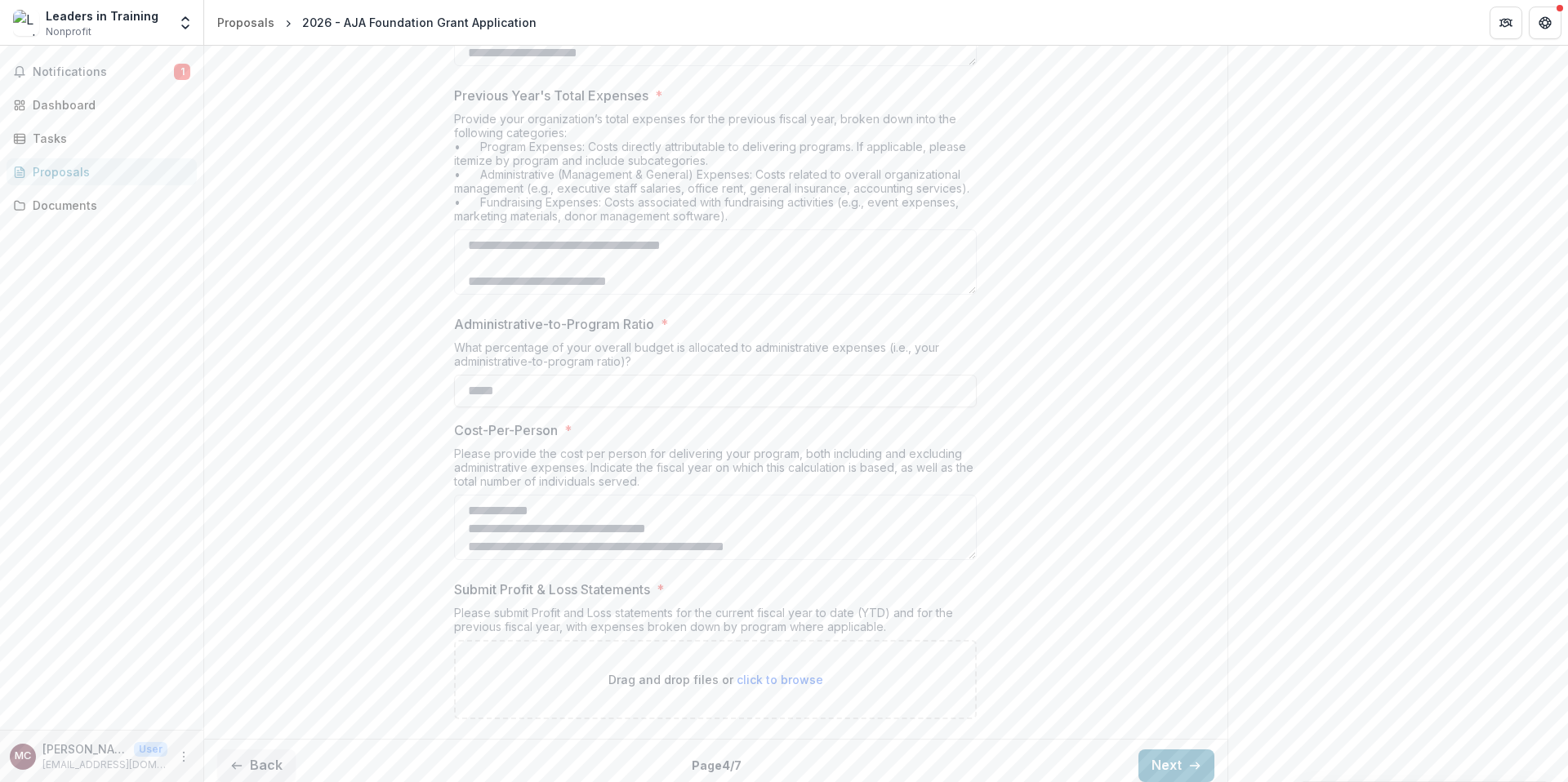
click at [517, 359] on div "What percentage of your overall budget is allocated to administrative expenses …" at bounding box center [715, 357] width 522 height 34
drag, startPoint x: 884, startPoint y: 347, endPoint x: 896, endPoint y: 354, distance: 13.9
click at [893, 364] on div "What percentage of your overall budget is allocated to administrative expenses …" at bounding box center [715, 357] width 522 height 34
drag, startPoint x: 883, startPoint y: 348, endPoint x: 896, endPoint y: 360, distance: 17.7
click at [896, 360] on div "What percentage of your overall budget is allocated to administrative expenses …" at bounding box center [715, 357] width 522 height 34
